Goal: Information Seeking & Learning: Compare options

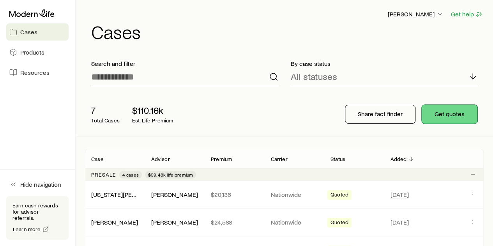
click at [451, 119] on button "Get quotes" at bounding box center [450, 114] width 56 height 19
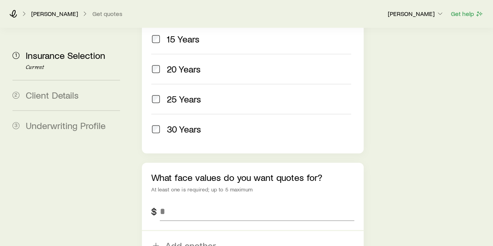
scroll to position [468, 0]
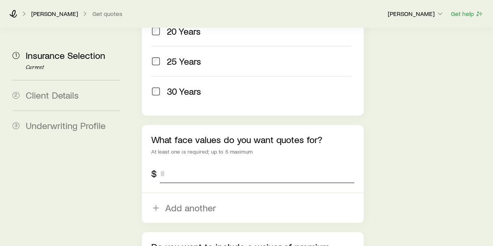
click at [220, 164] on input "tel" at bounding box center [257, 173] width 194 height 19
type input "*********"
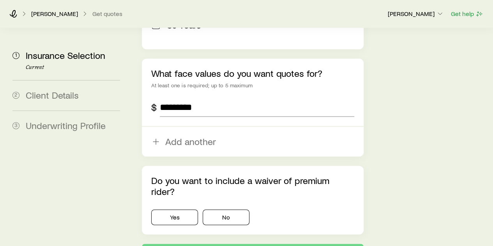
scroll to position [548, 0]
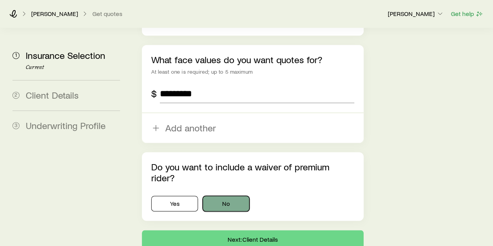
click at [235, 196] on button "No" at bounding box center [226, 204] width 47 height 16
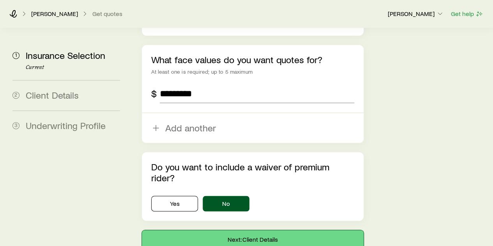
click at [254, 230] on button "Next: Client Details" at bounding box center [252, 239] width 221 height 19
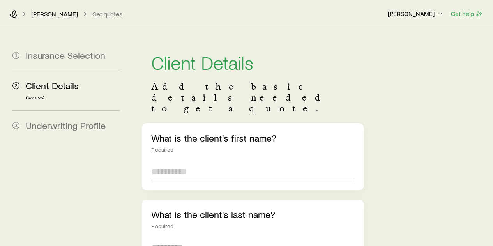
click at [177, 162] on input "text" at bounding box center [252, 171] width 203 height 19
type input "**********"
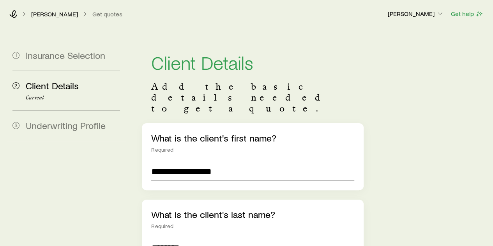
type input "********"
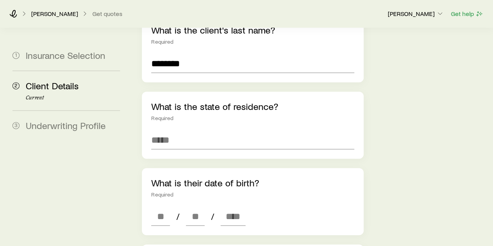
scroll to position [195, 0]
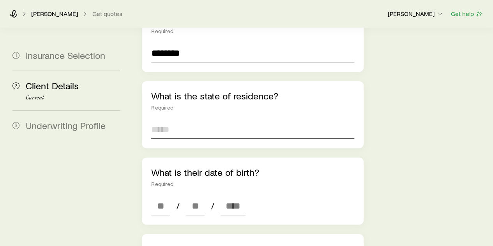
click at [176, 120] on input at bounding box center [252, 129] width 203 height 19
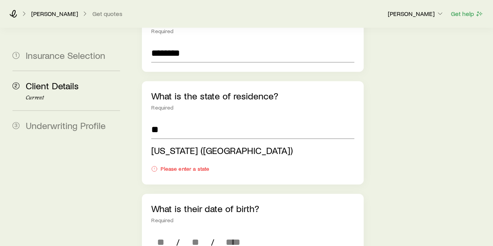
click at [195, 142] on li "[US_STATE] ([GEOGRAPHIC_DATA])" at bounding box center [250, 151] width 198 height 18
type input "**********"
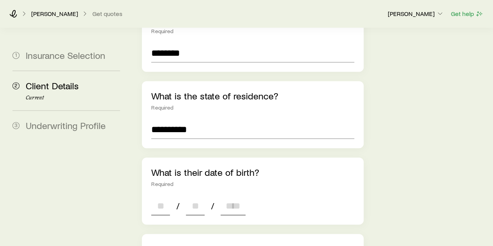
click at [158, 197] on input at bounding box center [160, 206] width 19 height 19
type input "**"
type input "****"
type input "*"
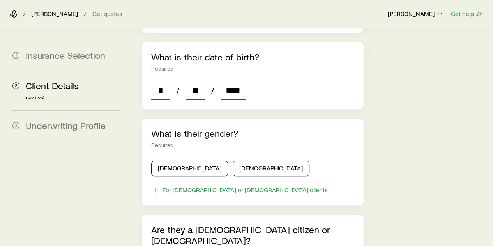
scroll to position [312, 0]
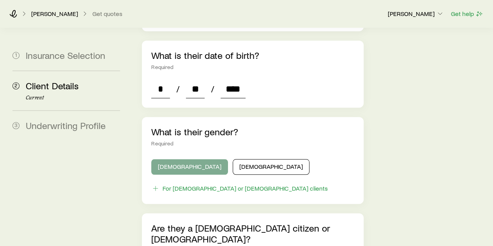
type input "****"
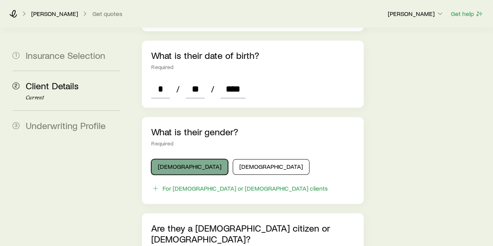
click at [162, 159] on button "[DEMOGRAPHIC_DATA]" at bounding box center [189, 167] width 77 height 16
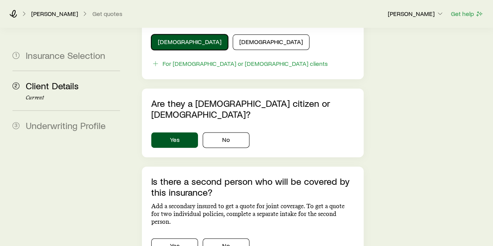
scroll to position [468, 0]
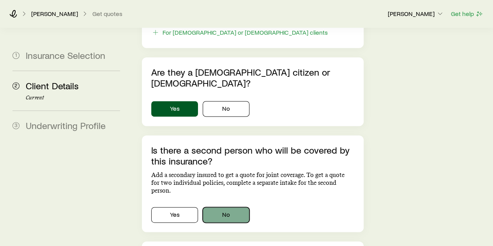
click at [222, 207] on button "No" at bounding box center [226, 215] width 47 height 16
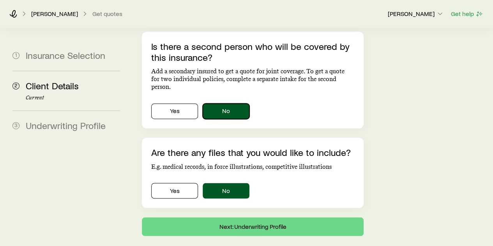
scroll to position [574, 0]
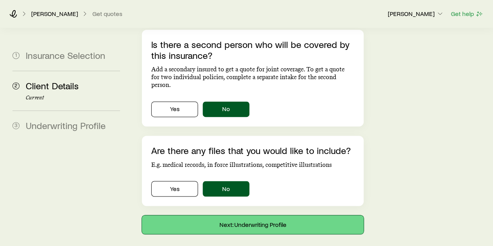
click at [266, 215] on button "Next: Underwriting Profile" at bounding box center [252, 224] width 221 height 19
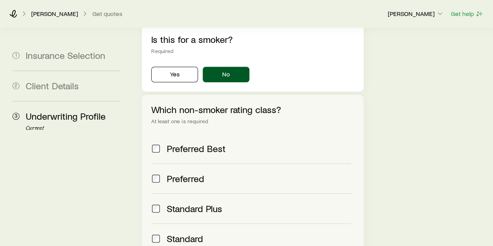
scroll to position [288, 0]
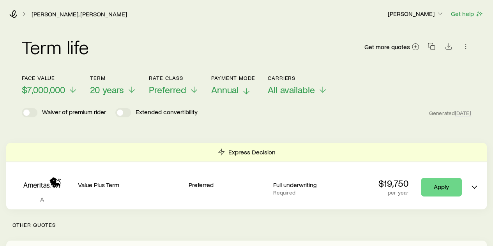
click at [246, 91] on line at bounding box center [246, 91] width 0 height 5
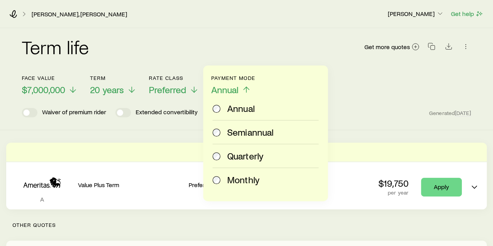
click at [229, 181] on span "Monthly" at bounding box center [243, 179] width 32 height 11
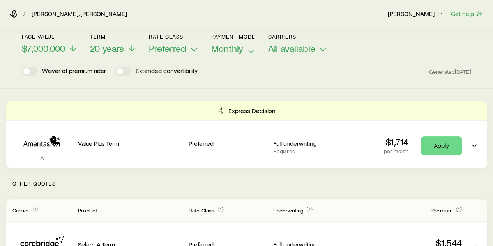
scroll to position [39, 0]
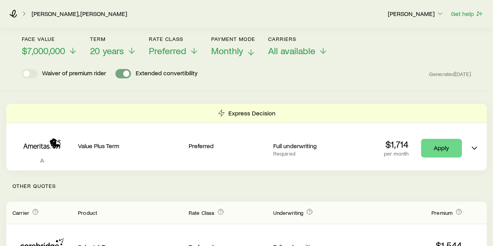
click at [129, 73] on span at bounding box center [126, 74] width 6 height 6
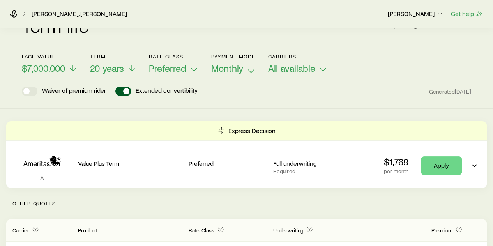
scroll to position [0, 0]
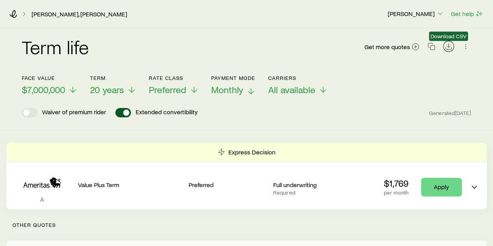
click at [450, 48] on icon "Download CSV" at bounding box center [449, 47] width 8 height 8
click at [417, 47] on line at bounding box center [415, 47] width 3 height 0
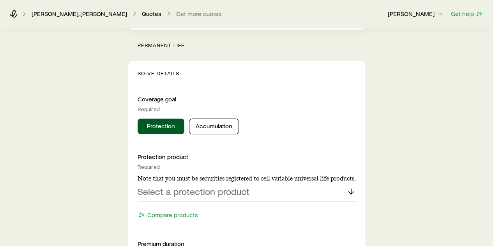
scroll to position [273, 0]
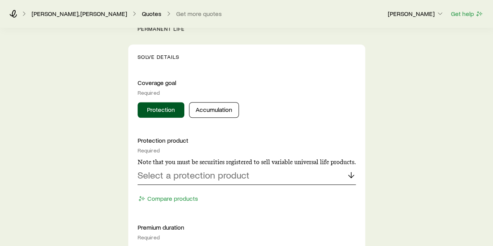
click at [218, 173] on p "Select a protection product" at bounding box center [194, 175] width 112 height 11
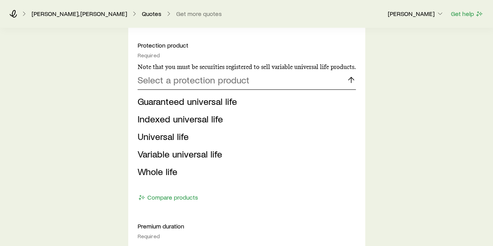
scroll to position [390, 0]
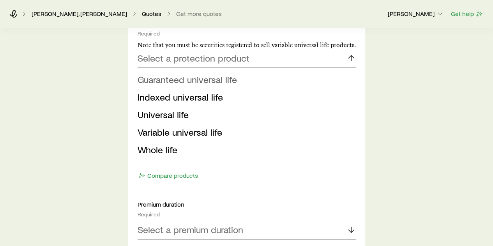
click at [195, 81] on span "Guaranteed universal life" at bounding box center [187, 79] width 99 height 11
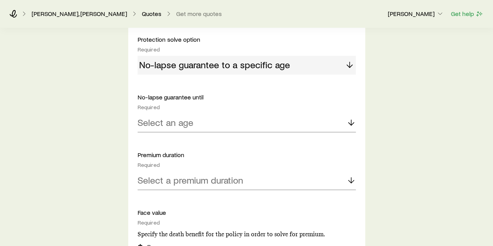
scroll to position [468, 0]
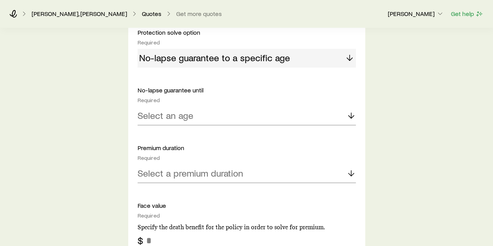
click at [347, 57] on div "No-lapse guarantee to a specific age" at bounding box center [247, 58] width 218 height 19
click at [204, 111] on div "Select an age" at bounding box center [247, 115] width 218 height 19
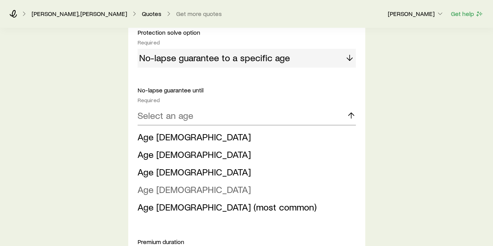
click at [179, 187] on li "Age [DEMOGRAPHIC_DATA]" at bounding box center [245, 190] width 214 height 18
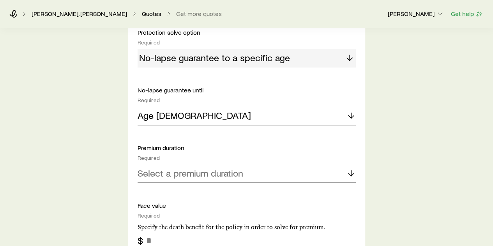
click at [206, 174] on p "Select a premium duration" at bounding box center [191, 173] width 106 height 11
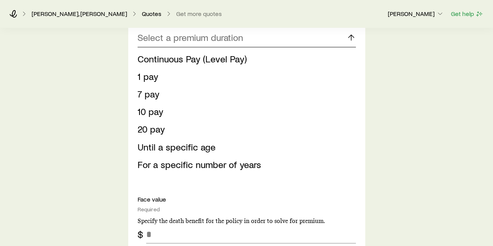
scroll to position [624, 0]
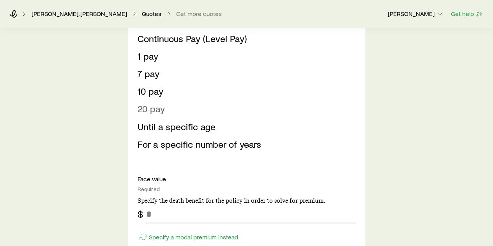
click at [149, 108] on span "20 pay" at bounding box center [151, 108] width 27 height 11
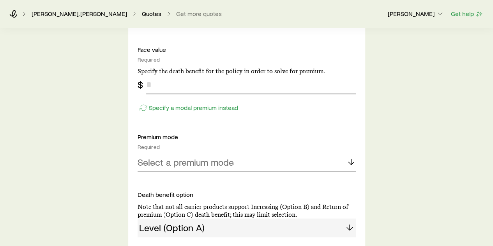
click at [183, 86] on input "tel" at bounding box center [251, 84] width 210 height 19
type input "*********"
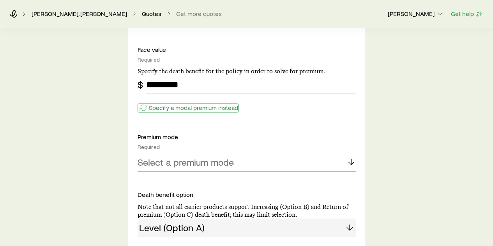
click at [191, 108] on p "Specify a modal premium instead" at bounding box center [193, 108] width 89 height 8
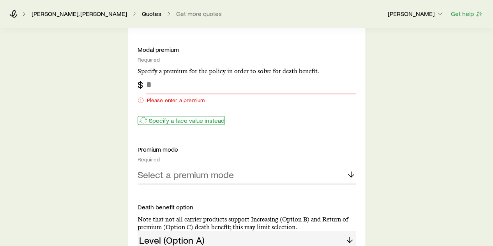
click at [162, 120] on p "Specify a face value instead" at bounding box center [187, 120] width 76 height 8
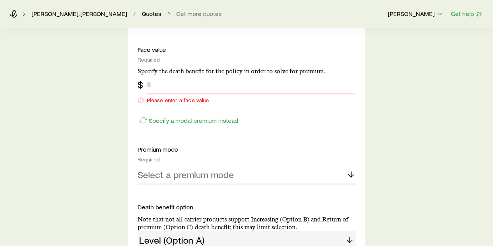
click at [168, 85] on input "tel" at bounding box center [251, 84] width 210 height 19
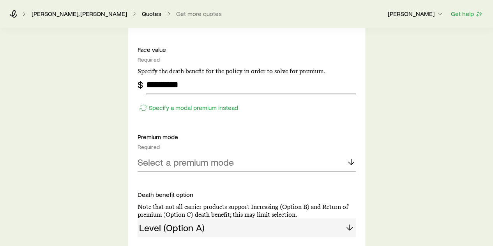
type input "*********"
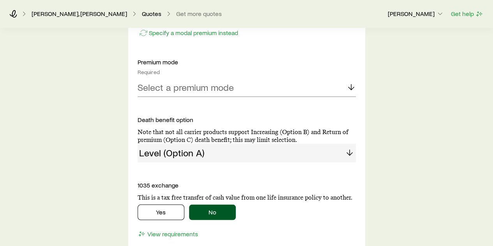
scroll to position [702, 0]
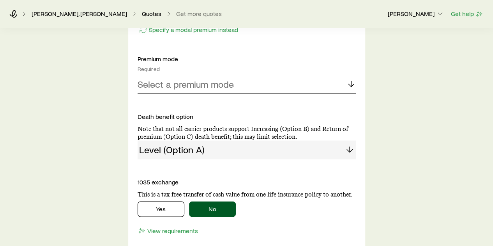
click at [153, 85] on p "Select a premium mode" at bounding box center [186, 83] width 96 height 11
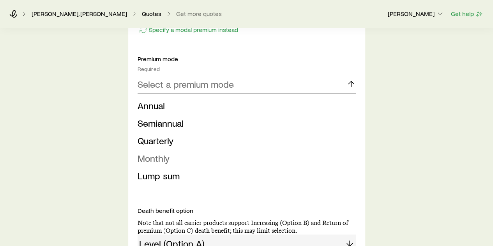
click at [156, 159] on span "Monthly" at bounding box center [154, 157] width 32 height 11
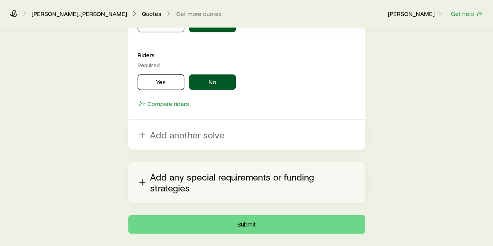
scroll to position [975, 0]
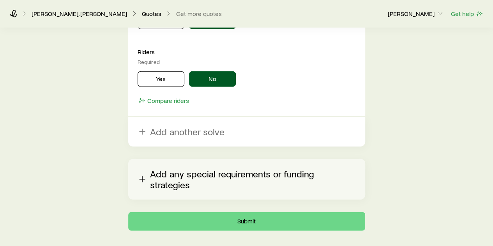
click at [143, 175] on icon "button" at bounding box center [142, 179] width 9 height 9
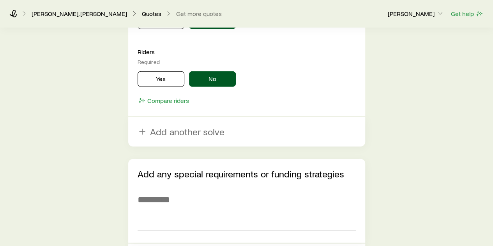
click at [143, 172] on p "Add any special requirements or funding strategies" at bounding box center [247, 173] width 218 height 11
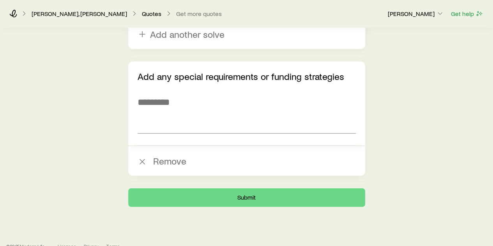
scroll to position [1085, 0]
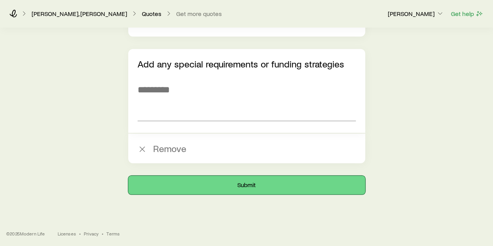
click at [257, 181] on button "Submit" at bounding box center [246, 185] width 237 height 19
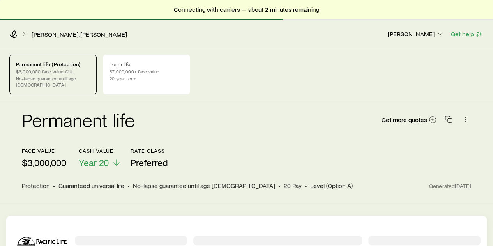
click at [50, 75] on p "No-lapse guarantee until age [DEMOGRAPHIC_DATA]" at bounding box center [53, 81] width 74 height 12
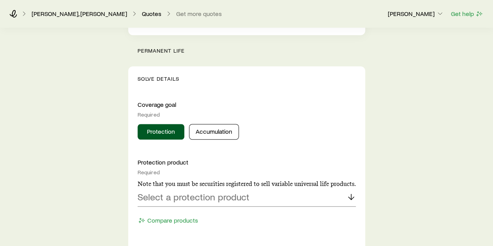
scroll to position [273, 0]
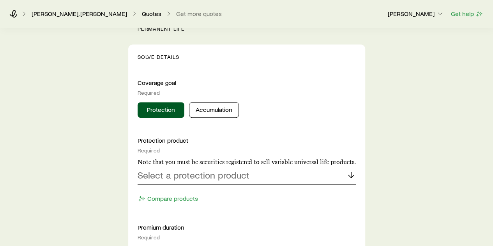
click at [175, 175] on p "Select a protection product" at bounding box center [194, 175] width 112 height 11
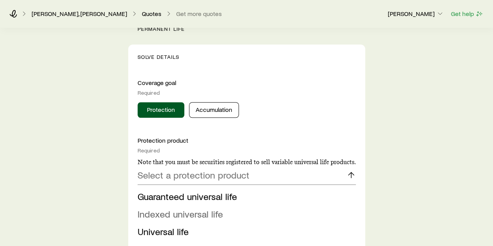
click at [180, 213] on span "Indexed universal life" at bounding box center [180, 213] width 85 height 11
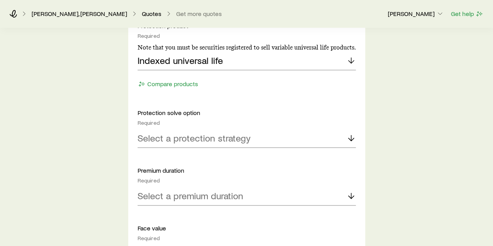
scroll to position [390, 0]
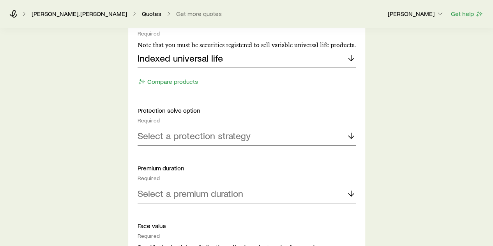
click at [178, 133] on p "Select a protection strategy" at bounding box center [194, 135] width 113 height 11
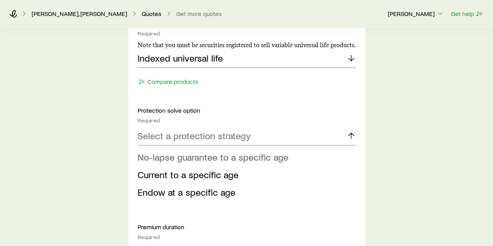
click at [182, 157] on span "No-lapse guarantee to a specific age" at bounding box center [213, 156] width 151 height 11
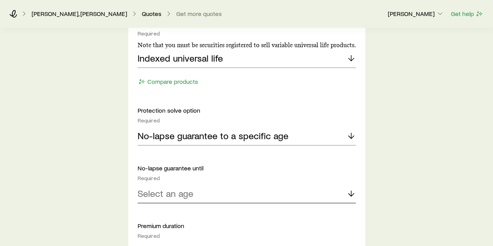
click at [214, 194] on div "Select an age" at bounding box center [247, 193] width 218 height 19
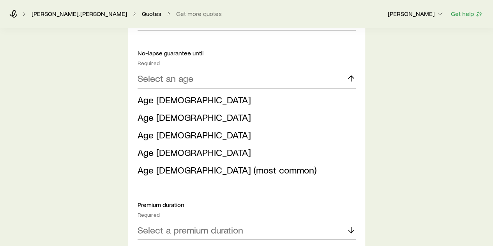
scroll to position [507, 0]
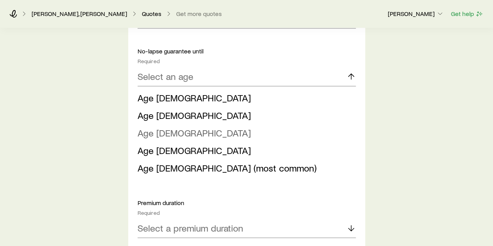
click at [157, 132] on span "Age [DEMOGRAPHIC_DATA]" at bounding box center [194, 132] width 113 height 11
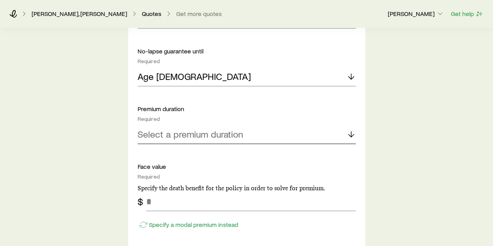
click at [202, 140] on div "Select a premium duration" at bounding box center [247, 134] width 218 height 19
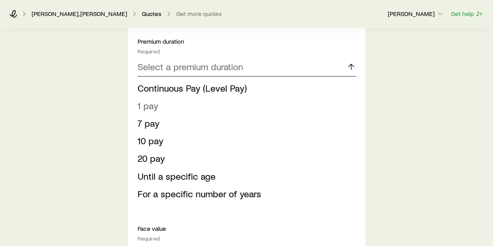
scroll to position [585, 0]
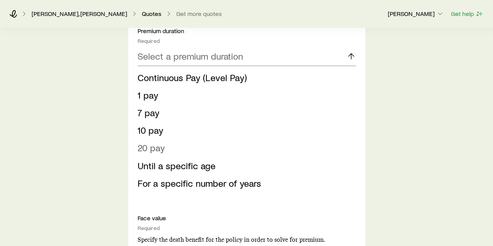
click at [156, 149] on span "20 pay" at bounding box center [151, 147] width 27 height 11
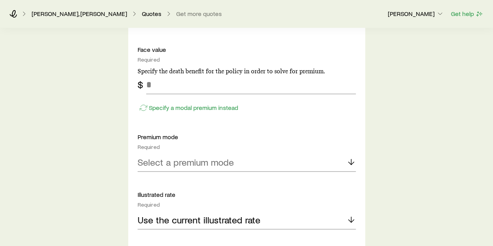
scroll to position [663, 0]
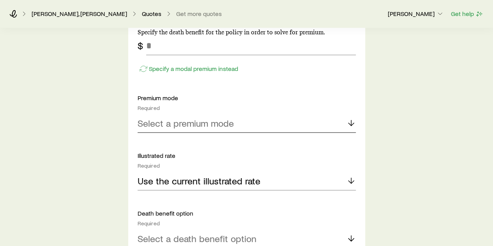
click at [154, 128] on div "Select a premium mode" at bounding box center [247, 123] width 218 height 19
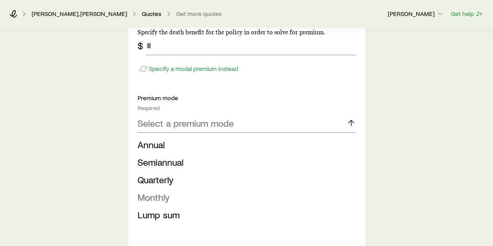
click at [154, 196] on span "Monthly" at bounding box center [154, 196] width 32 height 11
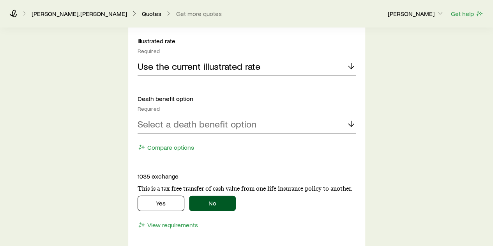
scroll to position [780, 0]
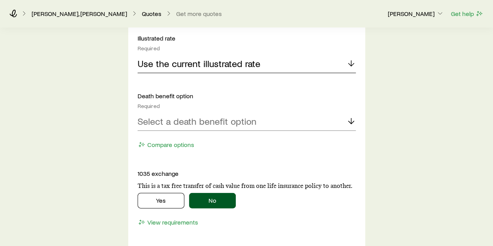
click at [172, 62] on p "Use the current illustrated rate" at bounding box center [199, 63] width 123 height 11
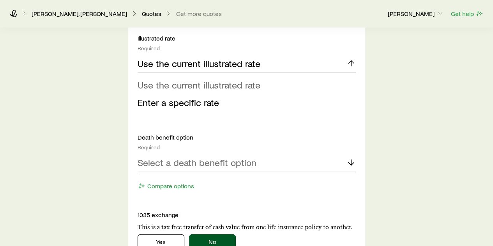
click at [179, 82] on span "Use the current illustrated rate" at bounding box center [199, 84] width 123 height 11
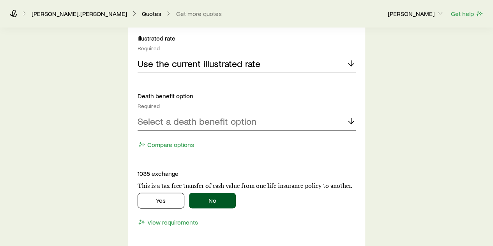
click at [158, 121] on p "Select a death benefit option" at bounding box center [197, 121] width 119 height 11
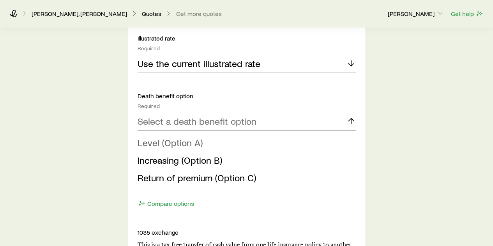
click at [158, 140] on span "Level (Option A)" at bounding box center [170, 142] width 65 height 11
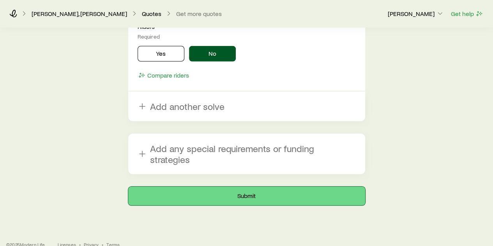
click at [238, 187] on button "Submit" at bounding box center [246, 196] width 237 height 19
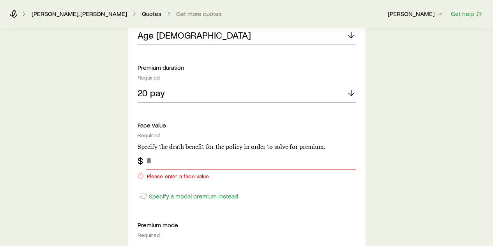
scroll to position [624, 0]
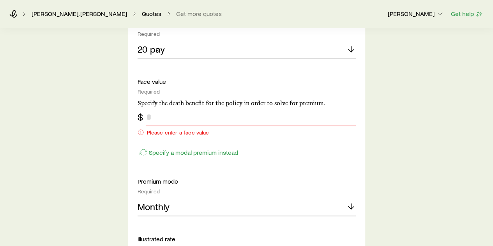
click at [158, 115] on input "tel" at bounding box center [251, 116] width 210 height 19
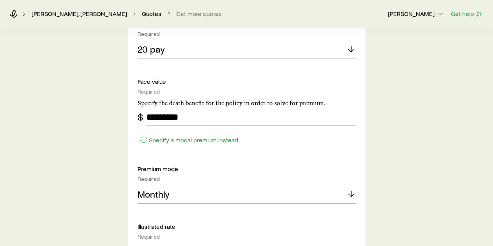
type input "*********"
click at [87, 119] on div "Insurance Selection There are items which require your attention to continue Wh…" at bounding box center [246, 43] width 493 height 1279
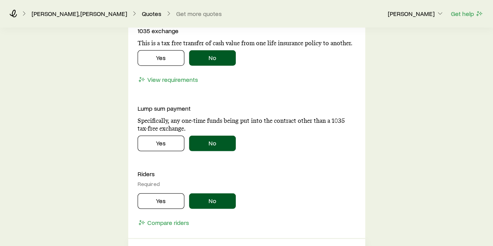
scroll to position [1102, 0]
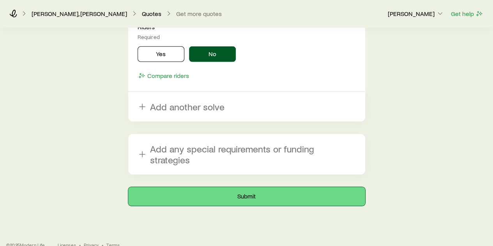
click at [254, 187] on button "Submit" at bounding box center [246, 196] width 237 height 19
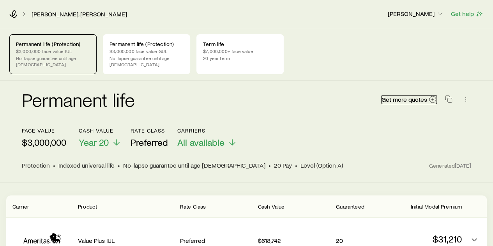
click at [433, 96] on icon at bounding box center [433, 100] width 8 height 8
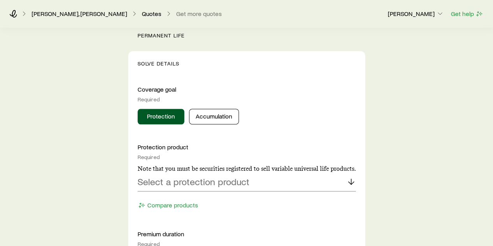
scroll to position [312, 0]
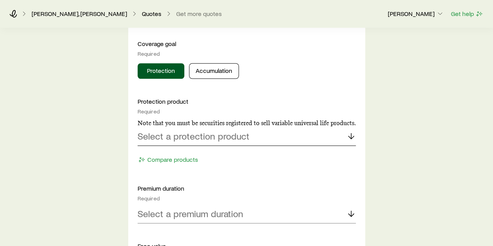
click at [172, 136] on p "Select a protection product" at bounding box center [194, 136] width 112 height 11
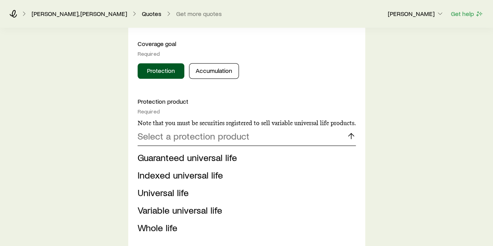
scroll to position [351, 0]
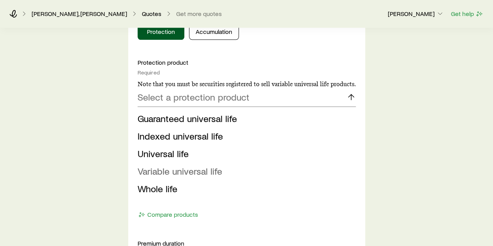
click at [165, 171] on span "Variable universal life" at bounding box center [180, 170] width 85 height 11
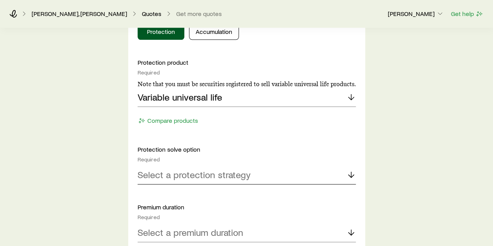
click at [156, 178] on p "Select a protection strategy" at bounding box center [194, 174] width 113 height 11
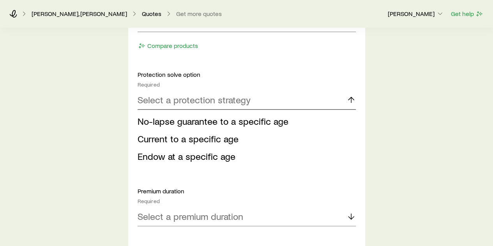
scroll to position [429, 0]
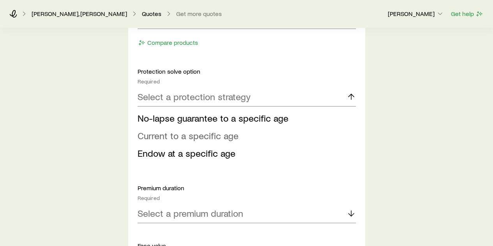
click at [201, 134] on span "Current to a specific age" at bounding box center [188, 135] width 101 height 11
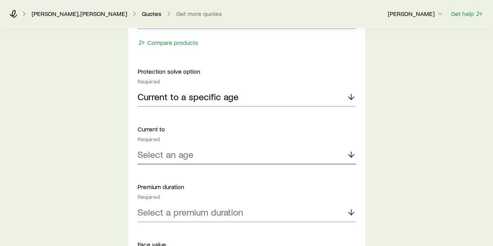
click at [184, 151] on p "Select an age" at bounding box center [166, 154] width 56 height 11
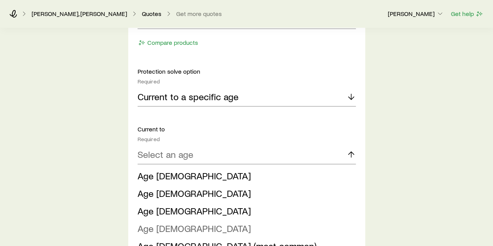
click at [176, 230] on li "Age [DEMOGRAPHIC_DATA]" at bounding box center [245, 229] width 214 height 18
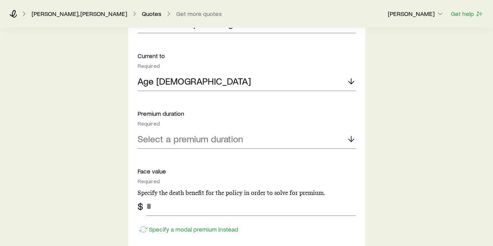
scroll to position [507, 0]
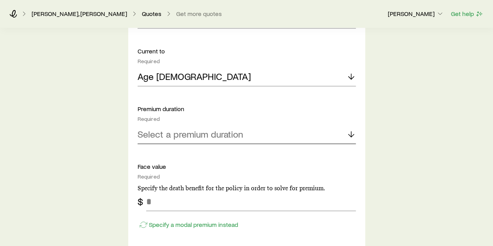
click at [198, 136] on p "Select a premium duration" at bounding box center [191, 134] width 106 height 11
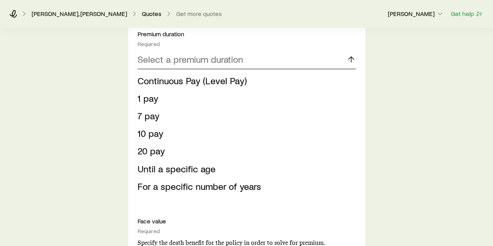
scroll to position [585, 0]
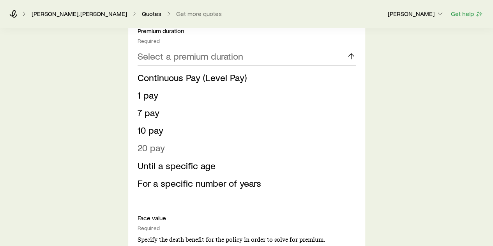
click at [152, 147] on span "20 pay" at bounding box center [151, 147] width 27 height 11
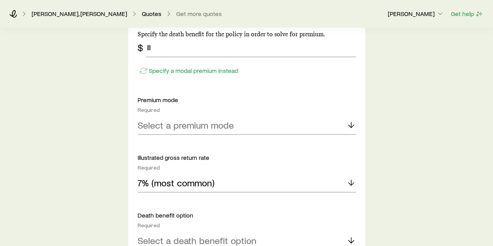
scroll to position [663, 0]
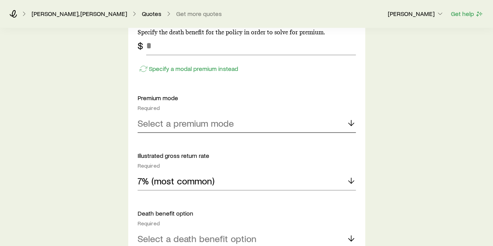
click at [165, 123] on p "Select a premium mode" at bounding box center [186, 122] width 96 height 11
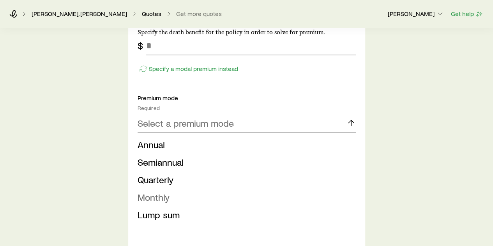
click at [158, 198] on span "Monthly" at bounding box center [154, 196] width 32 height 11
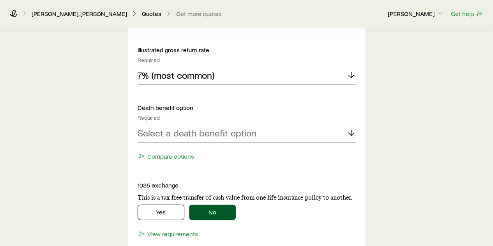
scroll to position [780, 0]
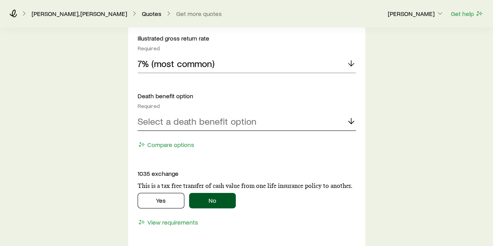
click at [177, 125] on p "Select a death benefit option" at bounding box center [197, 121] width 119 height 11
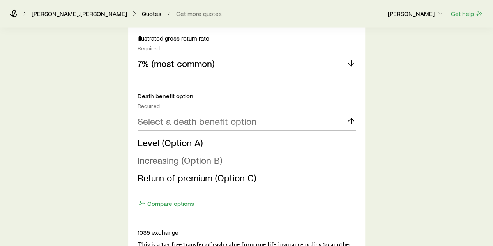
click at [173, 159] on span "Increasing (Option B)" at bounding box center [180, 159] width 85 height 11
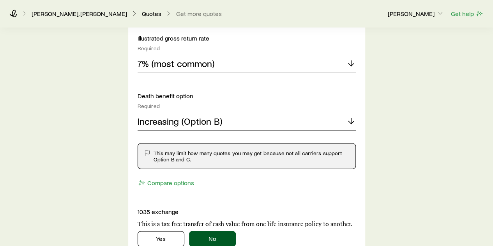
click at [223, 116] on div "Increasing (Option B)" at bounding box center [247, 121] width 218 height 19
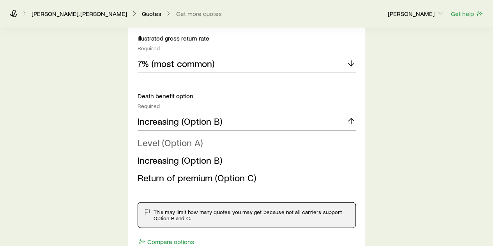
click at [162, 144] on span "Level (Option A)" at bounding box center [170, 142] width 65 height 11
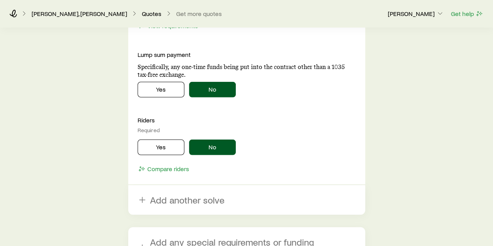
scroll to position [1014, 0]
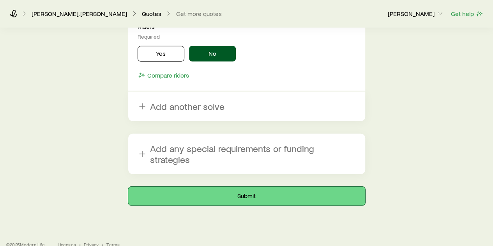
click at [249, 187] on button "Submit" at bounding box center [246, 196] width 237 height 19
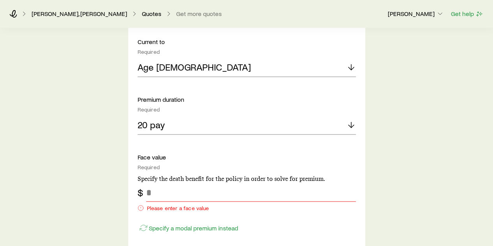
scroll to position [585, 0]
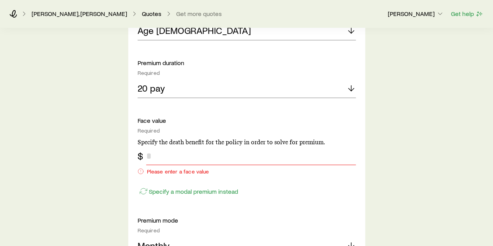
click at [161, 156] on input "tel" at bounding box center [251, 155] width 210 height 19
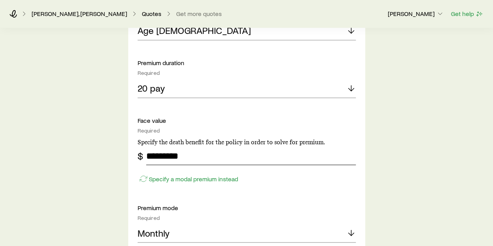
type input "*********"
click at [27, 195] on div "Insurance Selection There are items which require your attention to continue Wh…" at bounding box center [246, 82] width 493 height 1279
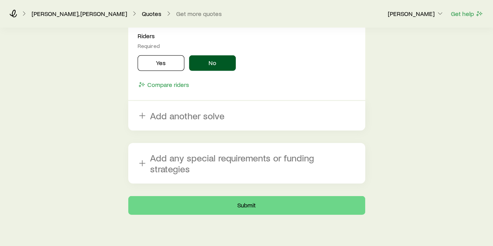
scroll to position [1102, 0]
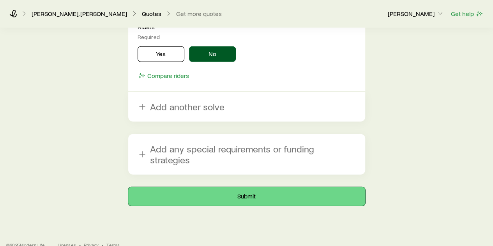
click at [229, 187] on button "Submit" at bounding box center [246, 196] width 237 height 19
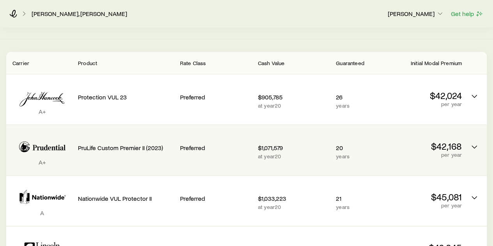
scroll to position [156, 0]
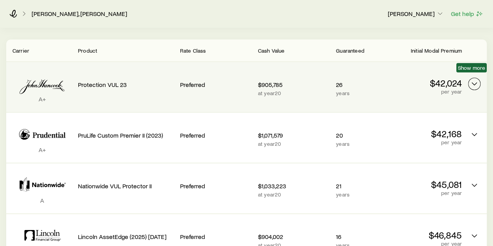
click at [472, 79] on icon "Permanent quotes" at bounding box center [474, 83] width 9 height 9
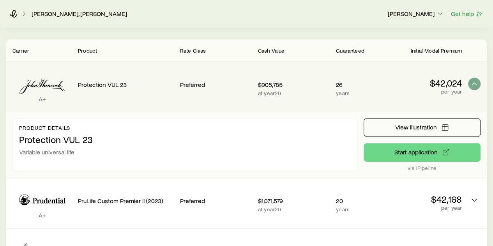
click at [322, 134] on p "Protection VUL 23" at bounding box center [185, 139] width 332 height 11
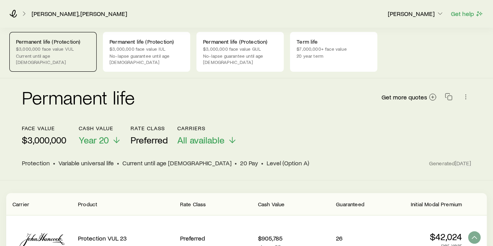
scroll to position [0, 0]
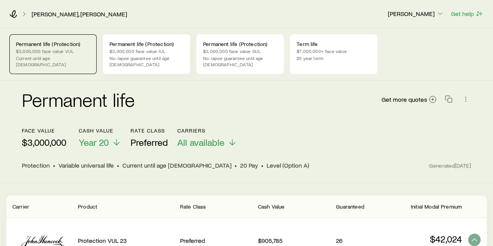
click at [156, 50] on p "$3,000,000 face value IUL" at bounding box center [147, 51] width 74 height 6
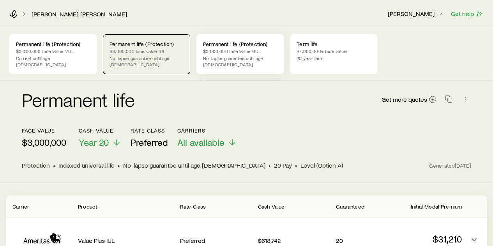
click at [245, 52] on p "$3,000,000 face value GUL" at bounding box center [240, 51] width 74 height 6
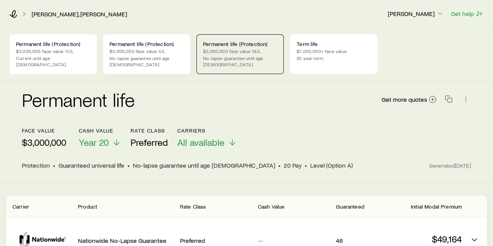
click at [137, 47] on div "Permanent life (Protection) $3,000,000 face value IUL No-lapse guarantee until …" at bounding box center [146, 54] width 87 height 40
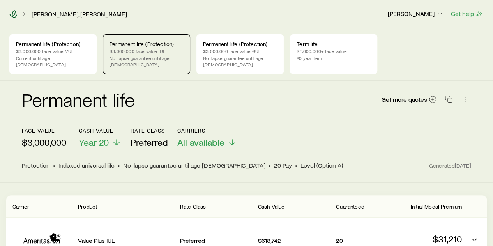
click at [14, 15] on icon at bounding box center [13, 14] width 8 height 8
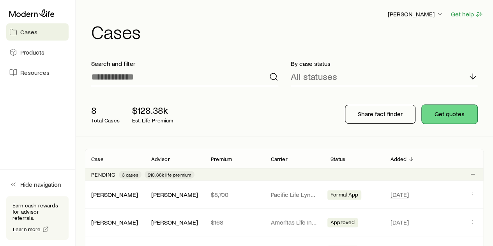
click at [461, 112] on button "Get quotes" at bounding box center [450, 114] width 56 height 19
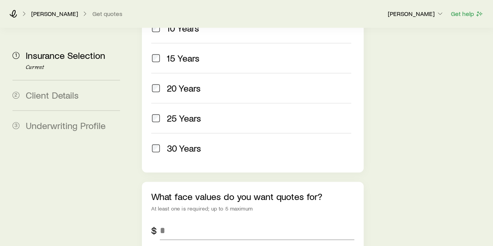
scroll to position [429, 0]
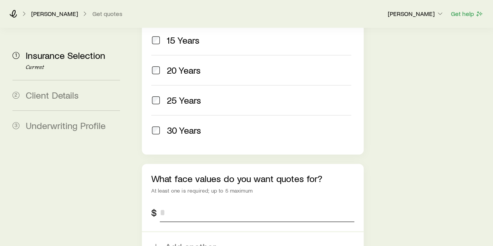
click at [188, 203] on input "tel" at bounding box center [257, 212] width 194 height 19
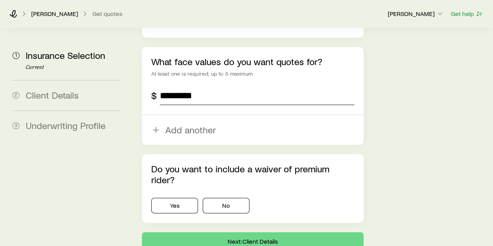
scroll to position [548, 0]
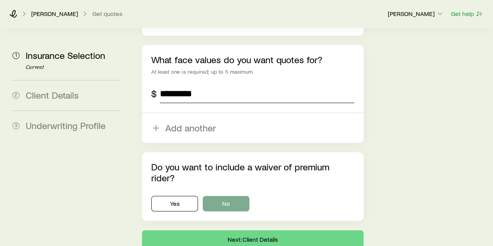
type input "*********"
click at [222, 196] on button "No" at bounding box center [226, 204] width 47 height 16
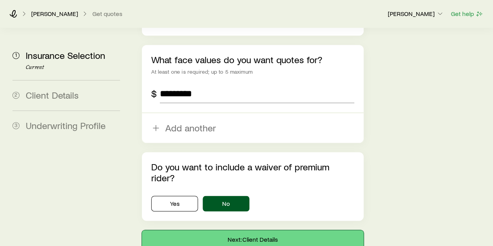
click at [247, 230] on button "Next: Client Details" at bounding box center [252, 239] width 221 height 19
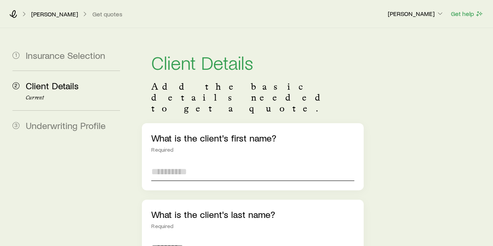
click at [175, 162] on input "text" at bounding box center [252, 171] width 203 height 19
type input "***"
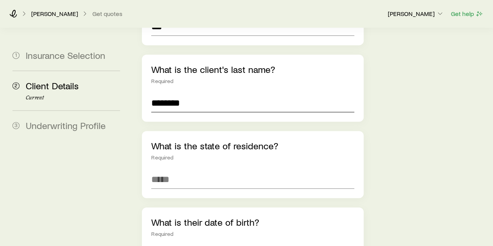
scroll to position [156, 0]
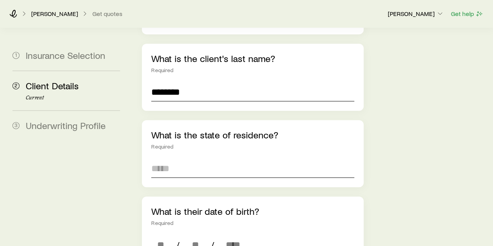
type input "********"
click at [173, 159] on input at bounding box center [252, 168] width 203 height 19
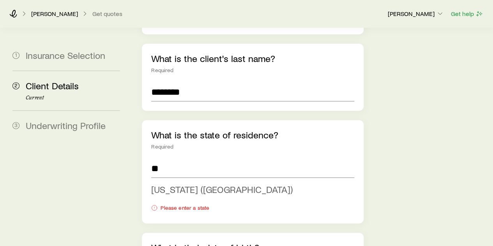
click at [168, 184] on span "[US_STATE] ([GEOGRAPHIC_DATA])" at bounding box center [222, 189] width 142 height 11
type input "**********"
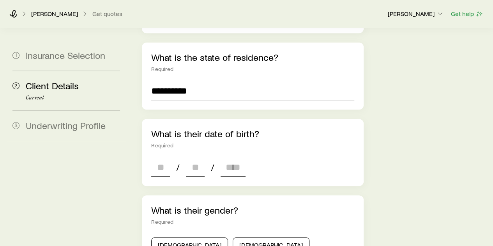
scroll to position [234, 0]
click at [163, 158] on input at bounding box center [160, 167] width 19 height 19
type input "**"
type input "****"
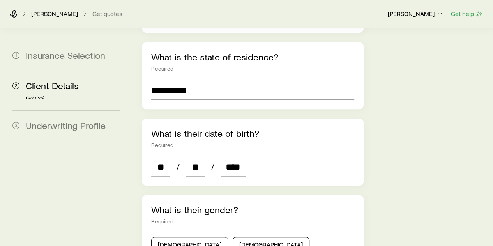
type input "*"
type input "****"
click at [237, 237] on button "[DEMOGRAPHIC_DATA]" at bounding box center [271, 245] width 77 height 16
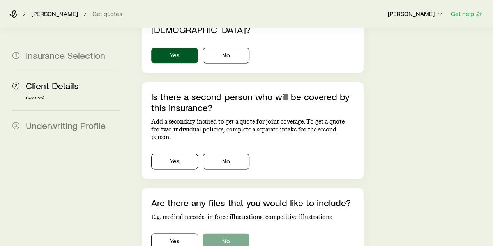
scroll to position [546, 0]
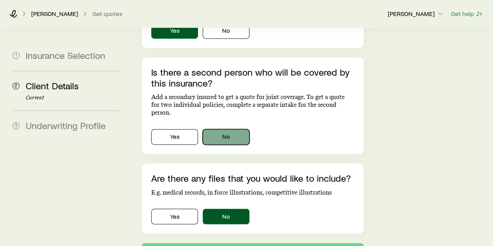
click at [223, 129] on button "No" at bounding box center [226, 137] width 47 height 16
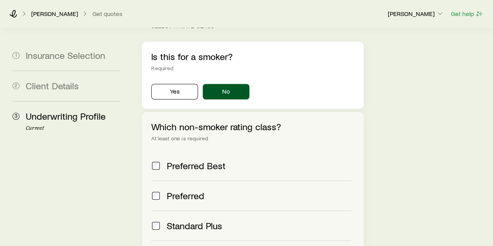
scroll to position [366, 0]
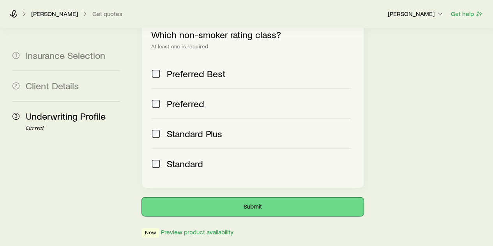
click at [267, 197] on button "Submit" at bounding box center [252, 206] width 221 height 19
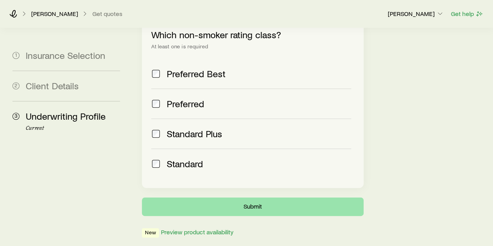
scroll to position [0, 0]
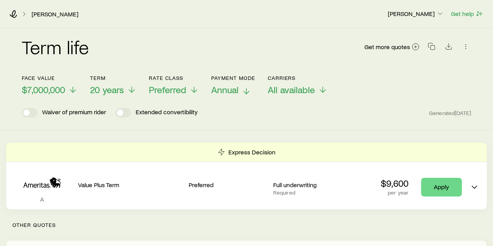
click at [243, 89] on icon at bounding box center [246, 91] width 9 height 9
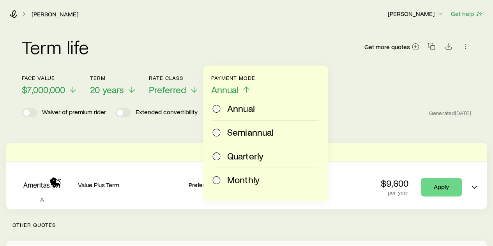
click at [237, 180] on span "Monthly" at bounding box center [243, 179] width 32 height 11
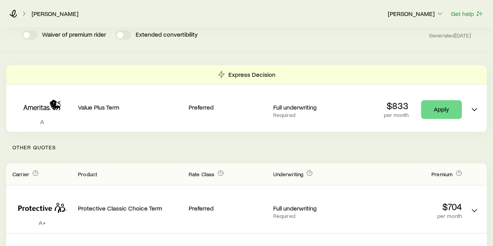
scroll to position [78, 0]
drag, startPoint x: 129, startPoint y: 36, endPoint x: 135, endPoint y: 40, distance: 6.5
click at [130, 36] on span at bounding box center [123, 34] width 16 height 9
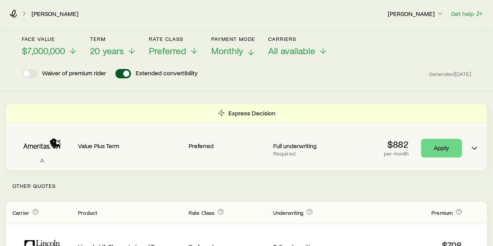
scroll to position [0, 0]
